Goal: Communication & Community: Ask a question

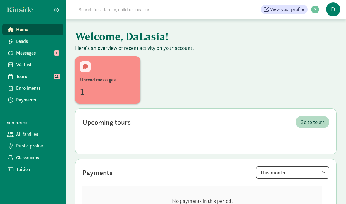
click at [53, 53] on span "Messages" at bounding box center [37, 53] width 42 height 7
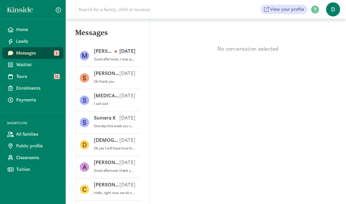
click at [123, 59] on p "Good afternoon, I was just calling because I wanted to ask if you guys do progr…" at bounding box center [115, 59] width 42 height 5
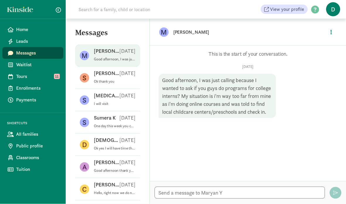
scroll to position [23, 0]
click at [220, 188] on textarea at bounding box center [239, 193] width 170 height 12
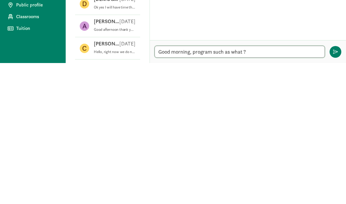
type textarea "Good morning, program such as what ?"
click at [335, 187] on button "button" at bounding box center [335, 193] width 12 height 12
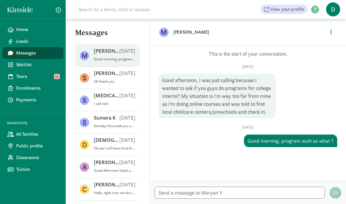
click at [27, 78] on span "Tours" at bounding box center [37, 76] width 42 height 7
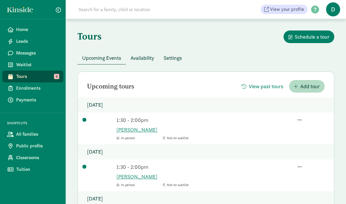
click at [46, 67] on span "Waitlist" at bounding box center [37, 64] width 42 height 7
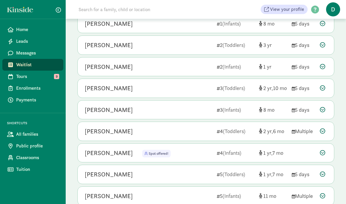
scroll to position [130, 0]
click at [320, 91] on div "Ka’reme Nash 3 (Toddlers) 2 10 5 days" at bounding box center [206, 88] width 256 height 19
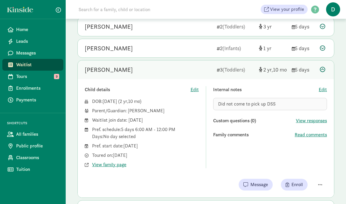
scroll to position [151, 0]
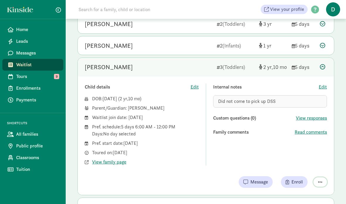
click at [322, 180] on span "button" at bounding box center [320, 182] width 4 height 5
click at [309, 156] on div "Mark as unresponsive" at bounding box center [298, 158] width 45 height 7
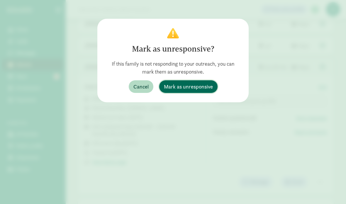
click at [205, 85] on span "Mark as unresponsive" at bounding box center [188, 87] width 49 height 8
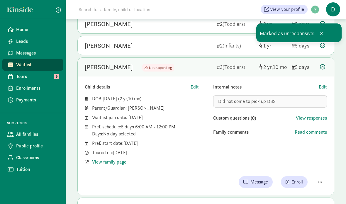
click at [324, 69] on div at bounding box center [323, 67] width 7 height 8
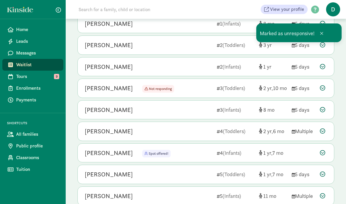
scroll to position [153, 0]
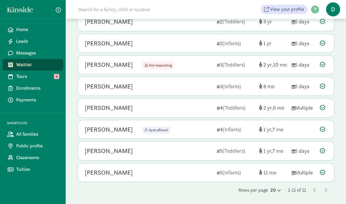
click at [322, 127] on icon at bounding box center [322, 129] width 5 height 5
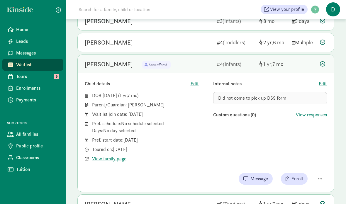
scroll to position [218, 0]
click at [323, 178] on button "button" at bounding box center [319, 178] width 13 height 9
click at [309, 153] on div "Mark as unresponsive" at bounding box center [298, 155] width 45 height 7
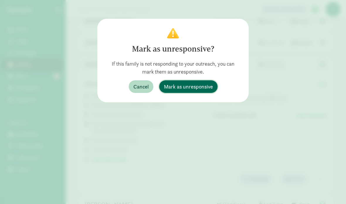
click at [206, 89] on span "Mark as unresponsive" at bounding box center [188, 87] width 49 height 8
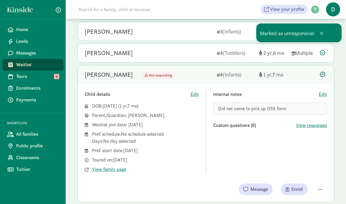
click at [324, 74] on icon at bounding box center [322, 74] width 5 height 5
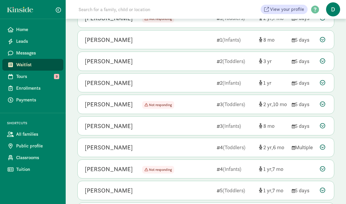
scroll to position [114, 0]
click at [321, 127] on icon at bounding box center [322, 125] width 5 height 5
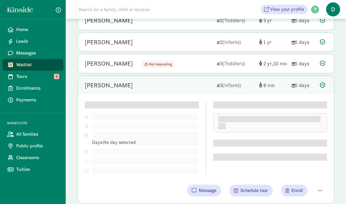
scroll to position [156, 0]
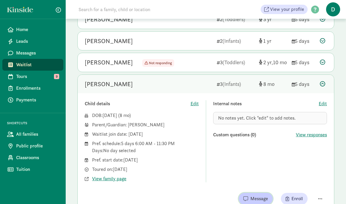
click at [256, 198] on span "Message" at bounding box center [259, 198] width 18 height 7
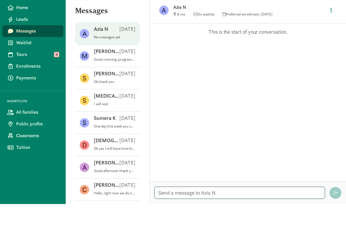
click at [211, 209] on textarea at bounding box center [239, 215] width 170 height 12
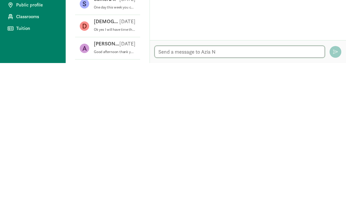
scroll to position [23, 0]
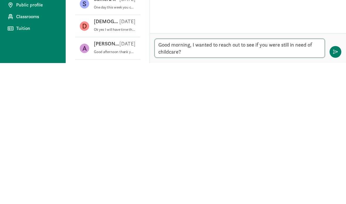
type textarea "Good morning, I wanted to reach out to see if you were still in need of childca…"
click at [340, 187] on button "button" at bounding box center [335, 193] width 12 height 12
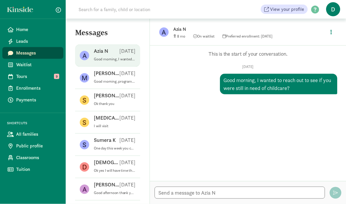
scroll to position [0, 0]
click at [13, 30] on icon at bounding box center [11, 29] width 6 height 5
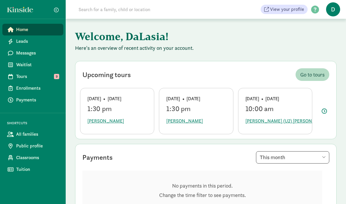
click at [29, 73] on span "Tours" at bounding box center [37, 76] width 42 height 7
